Goal: Task Accomplishment & Management: Manage account settings

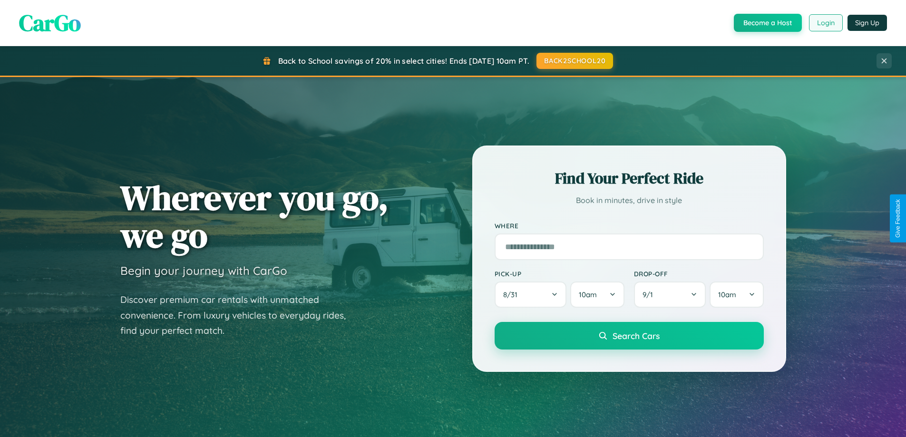
click at [825, 23] on button "Login" at bounding box center [826, 22] width 34 height 17
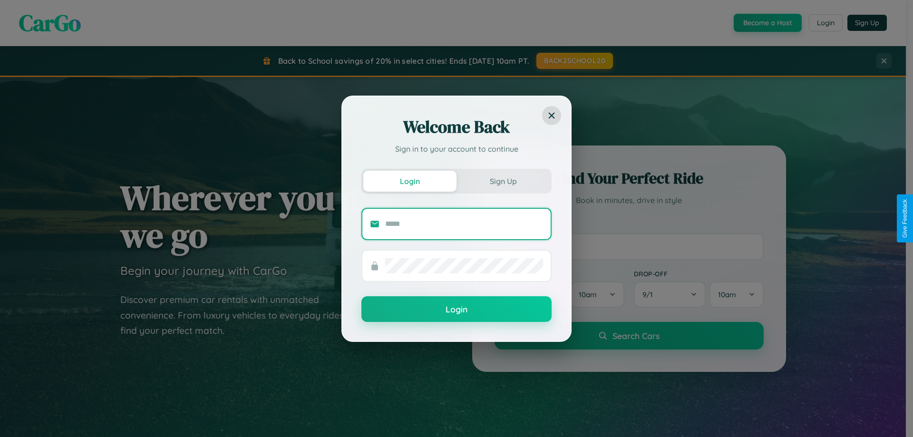
click at [464, 224] on input "text" at bounding box center [464, 223] width 158 height 15
type input "**********"
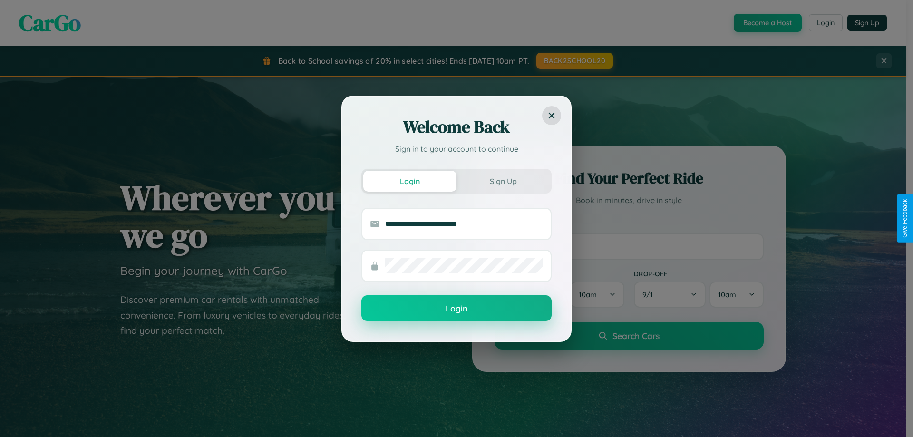
click at [457, 309] on button "Login" at bounding box center [456, 308] width 190 height 26
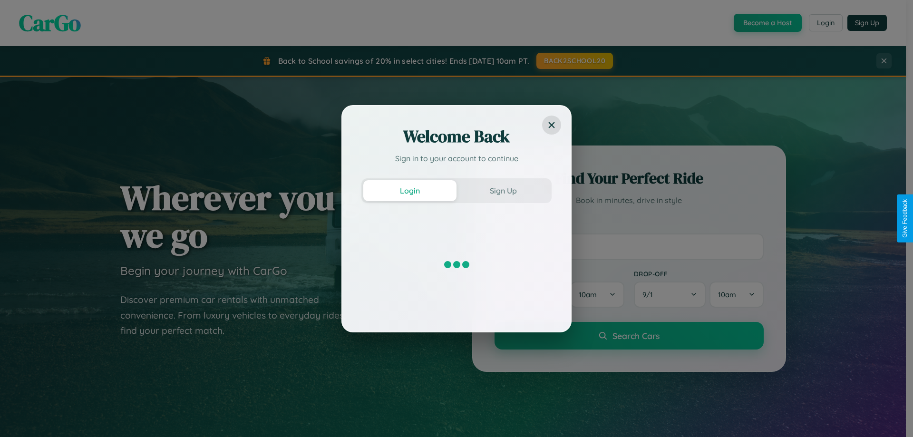
click at [825, 23] on div "Welcome Back Sign in to your account to continue Login Sign Up" at bounding box center [456, 218] width 913 height 437
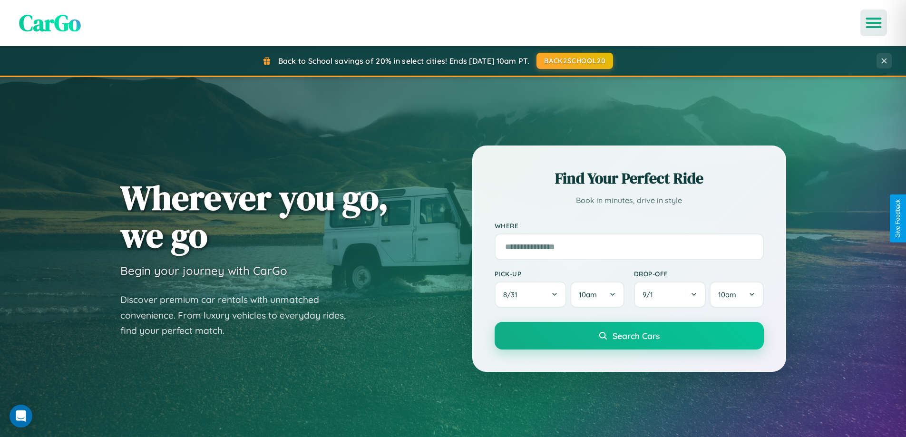
click at [874, 23] on icon "Open menu" at bounding box center [874, 23] width 14 height 9
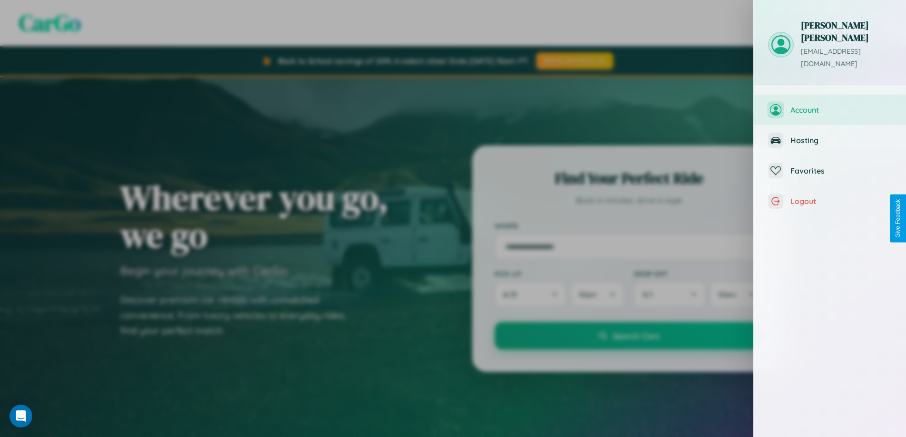
click at [830, 105] on span "Account" at bounding box center [840, 110] width 101 height 10
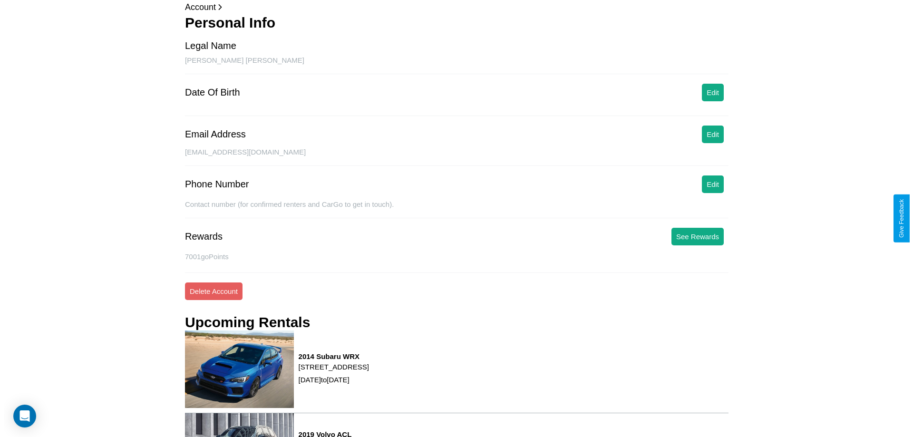
scroll to position [121, 0]
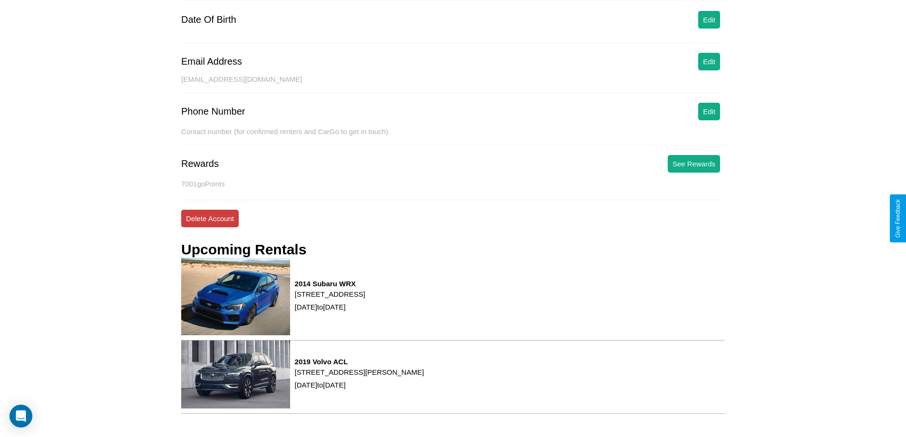
click at [210, 218] on button "Delete Account" at bounding box center [210, 219] width 58 height 18
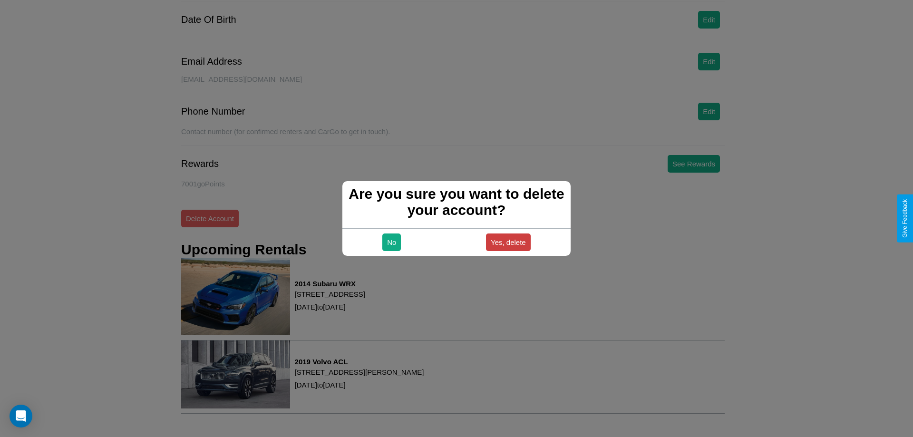
click at [508, 242] on button "Yes, delete" at bounding box center [508, 242] width 45 height 18
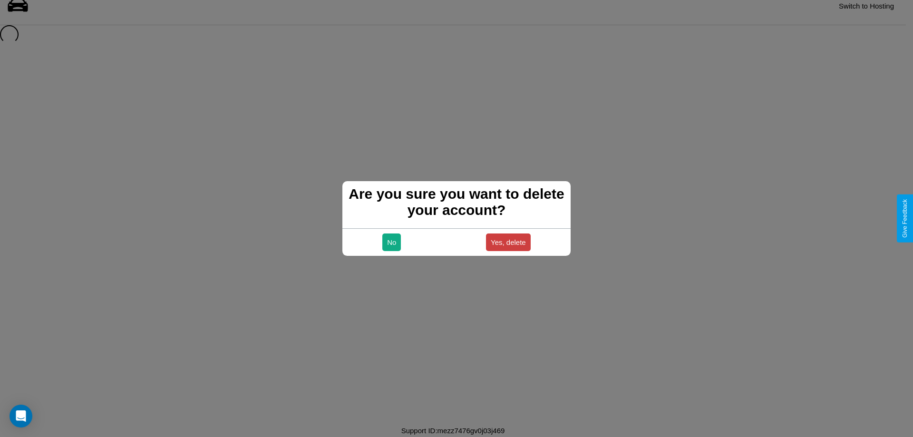
scroll to position [13, 0]
